Goal: Transaction & Acquisition: Purchase product/service

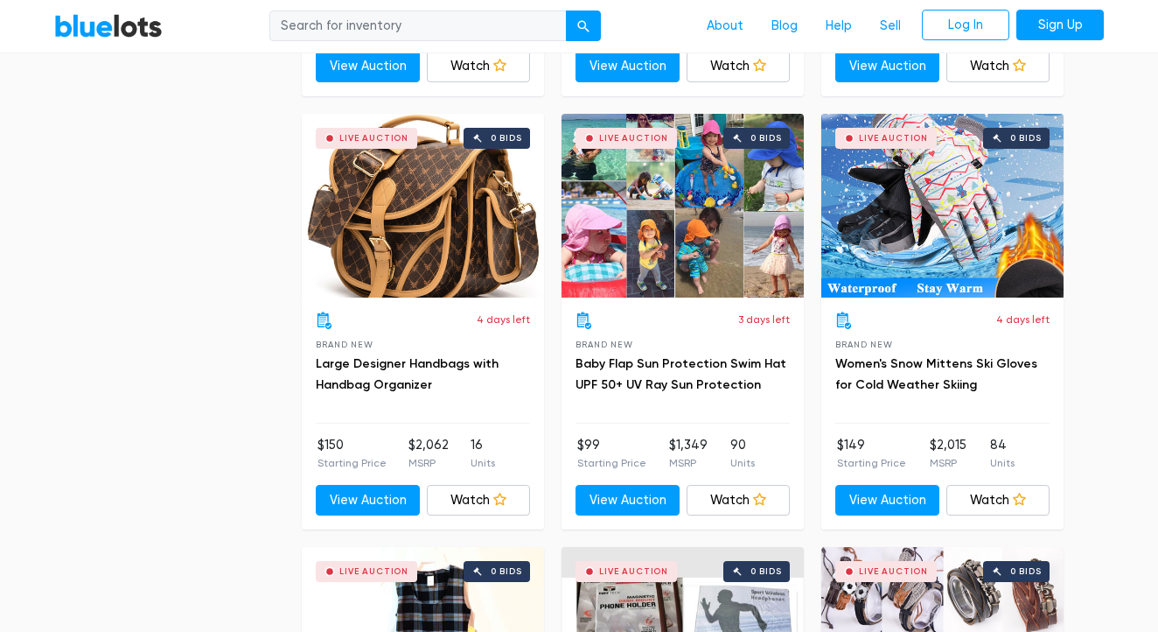
scroll to position [5676, 0]
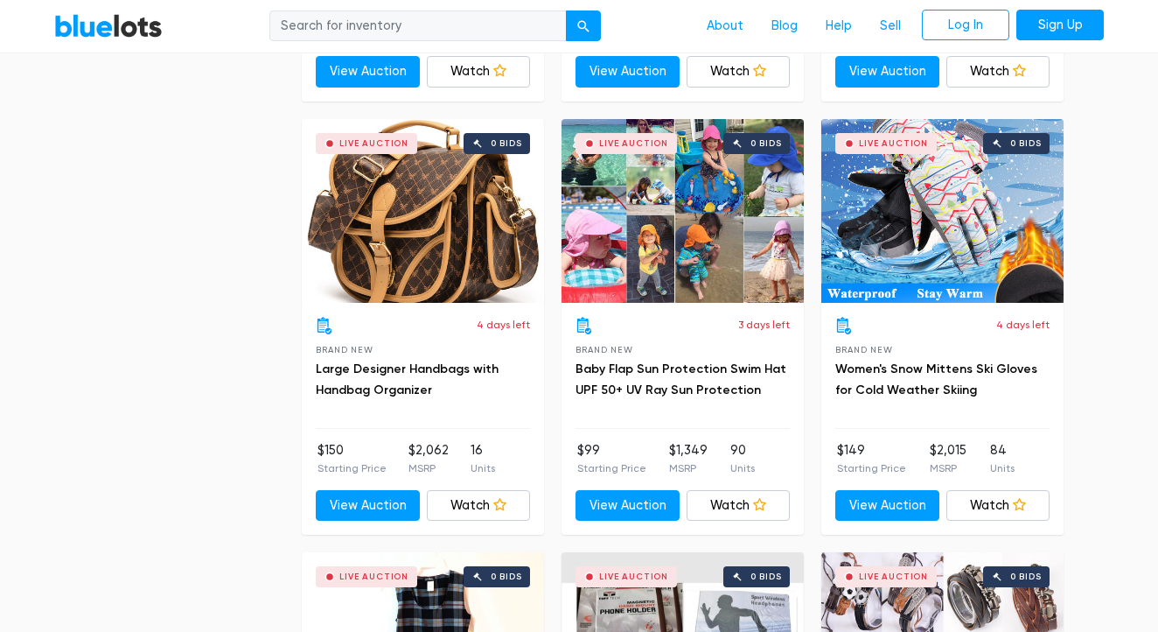
click at [415, 194] on div "Live Auction 0 bids" at bounding box center [423, 211] width 242 height 184
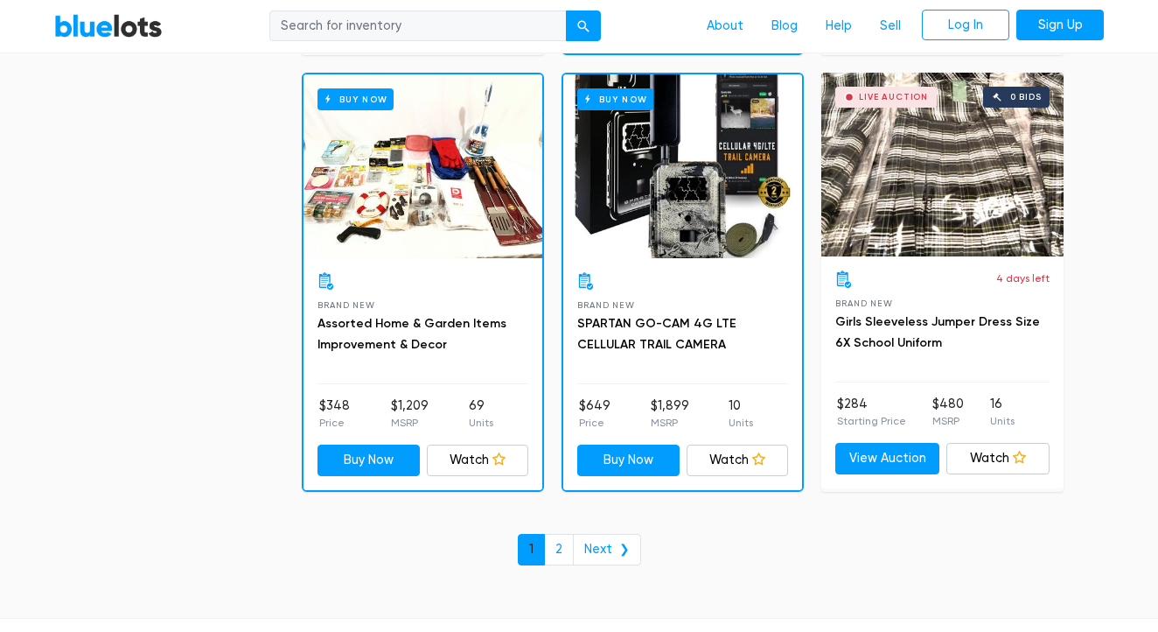
scroll to position [7464, 0]
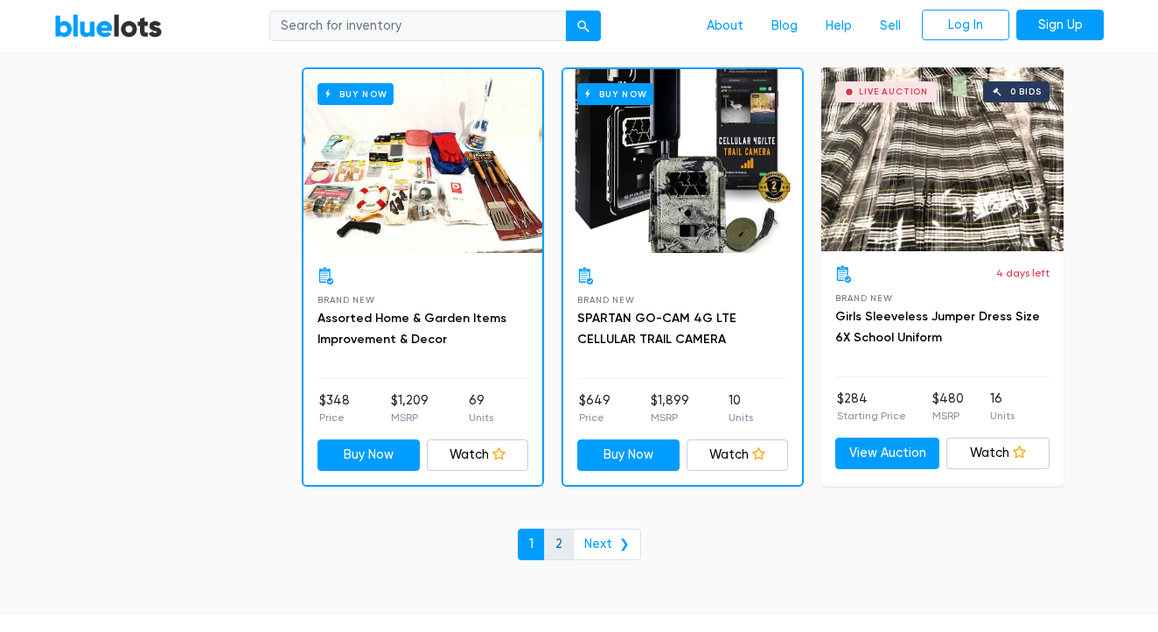
click at [563, 531] on link "2" at bounding box center [559, 543] width 30 height 31
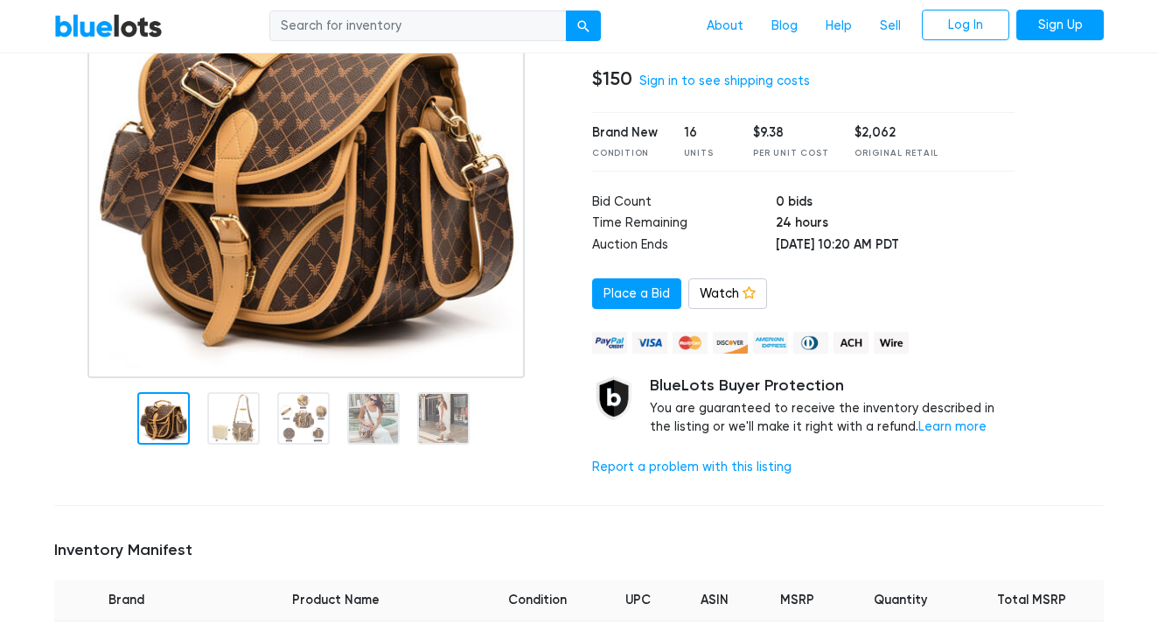
scroll to position [224, 0]
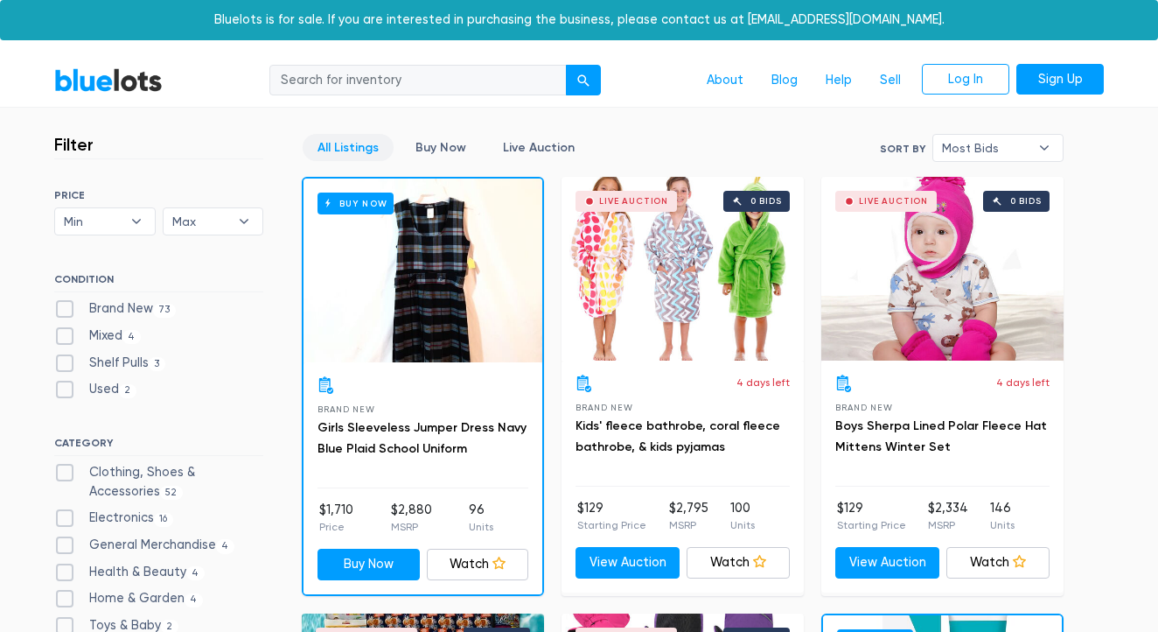
click at [63, 308] on label "Brand New 73" at bounding box center [115, 308] width 122 height 19
click at [63, 308] on New"] "Brand New 73" at bounding box center [59, 304] width 11 height 11
checkbox New"] "true"
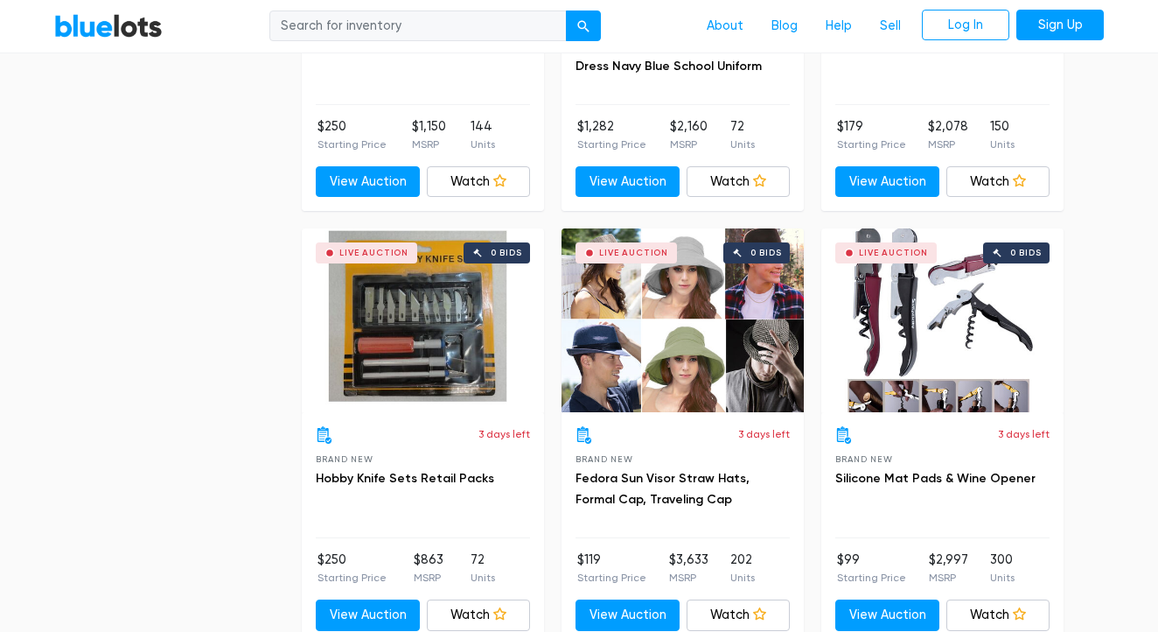
scroll to position [4273, 0]
